Goal: Transaction & Acquisition: Purchase product/service

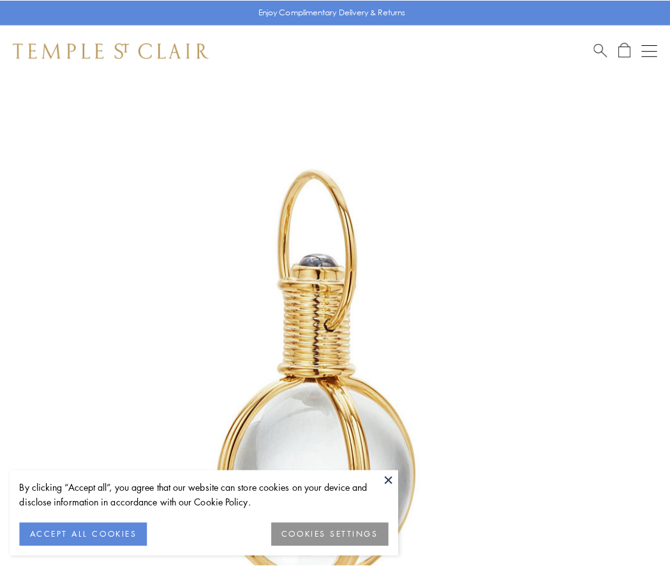
scroll to position [333, 0]
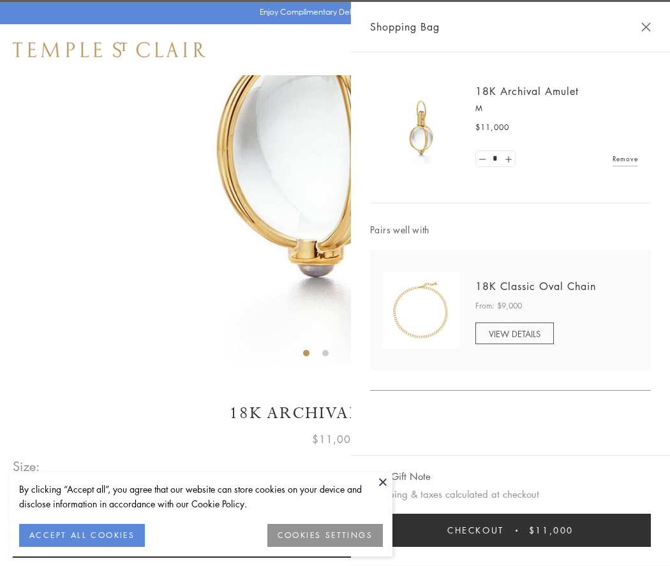
click at [510, 531] on button "Checkout $11,000" at bounding box center [510, 530] width 281 height 33
